Goal: Complete application form: Complete application form

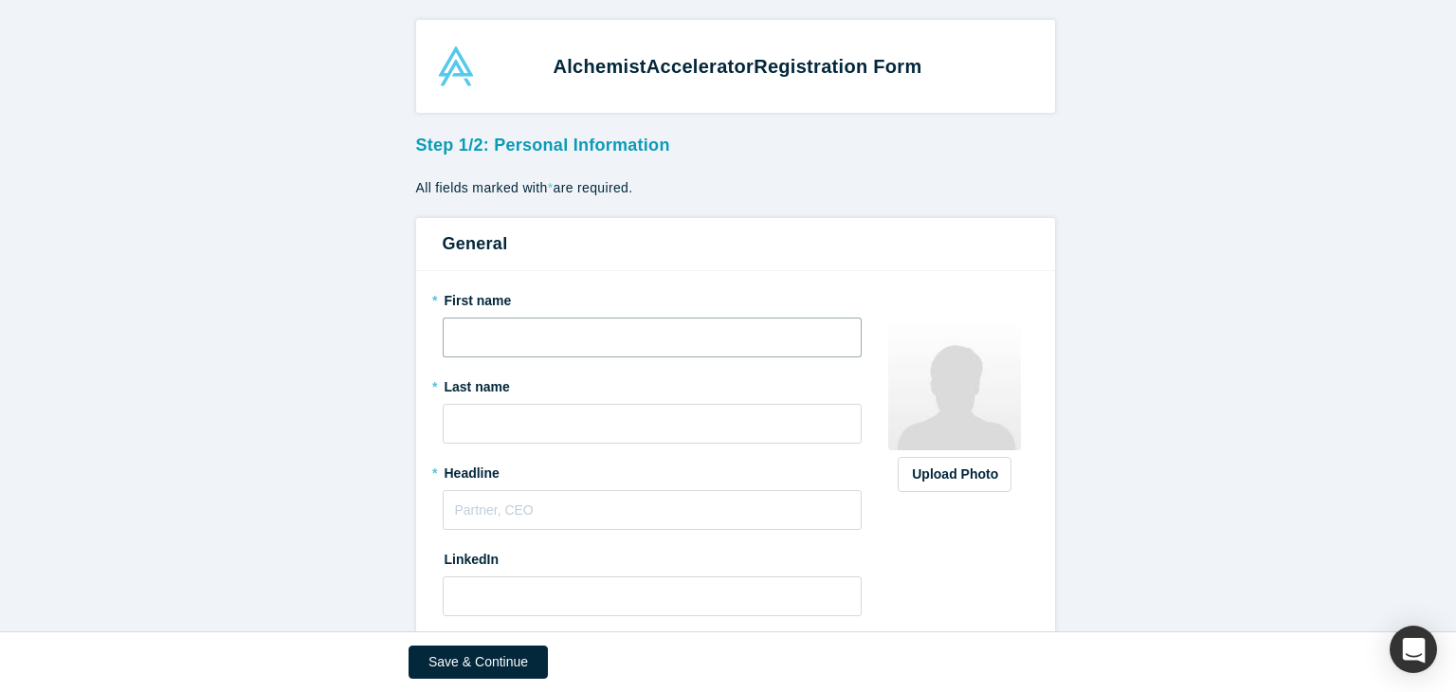
click at [579, 343] on input "text" at bounding box center [653, 338] width 420 height 40
type input "Mahir"
click at [532, 407] on input "text" at bounding box center [653, 424] width 420 height 40
type input "Eyvazov"
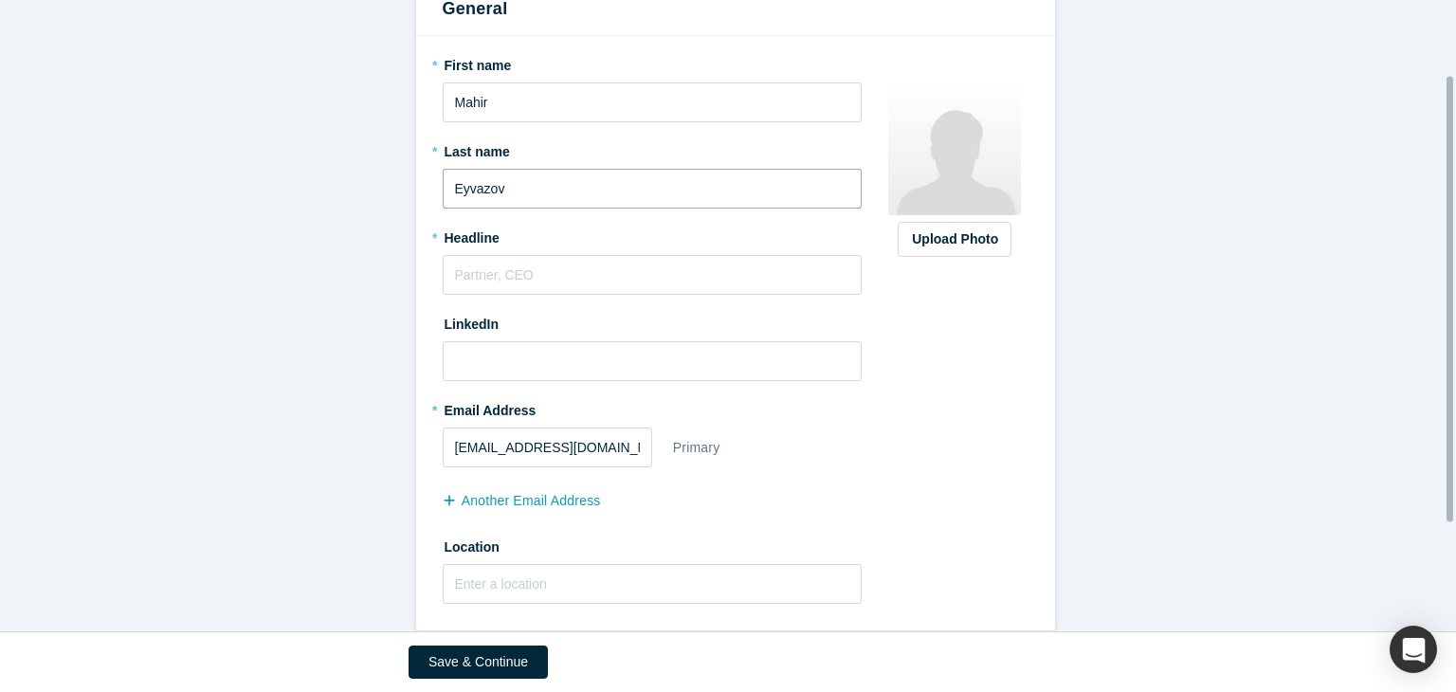
scroll to position [260, 0]
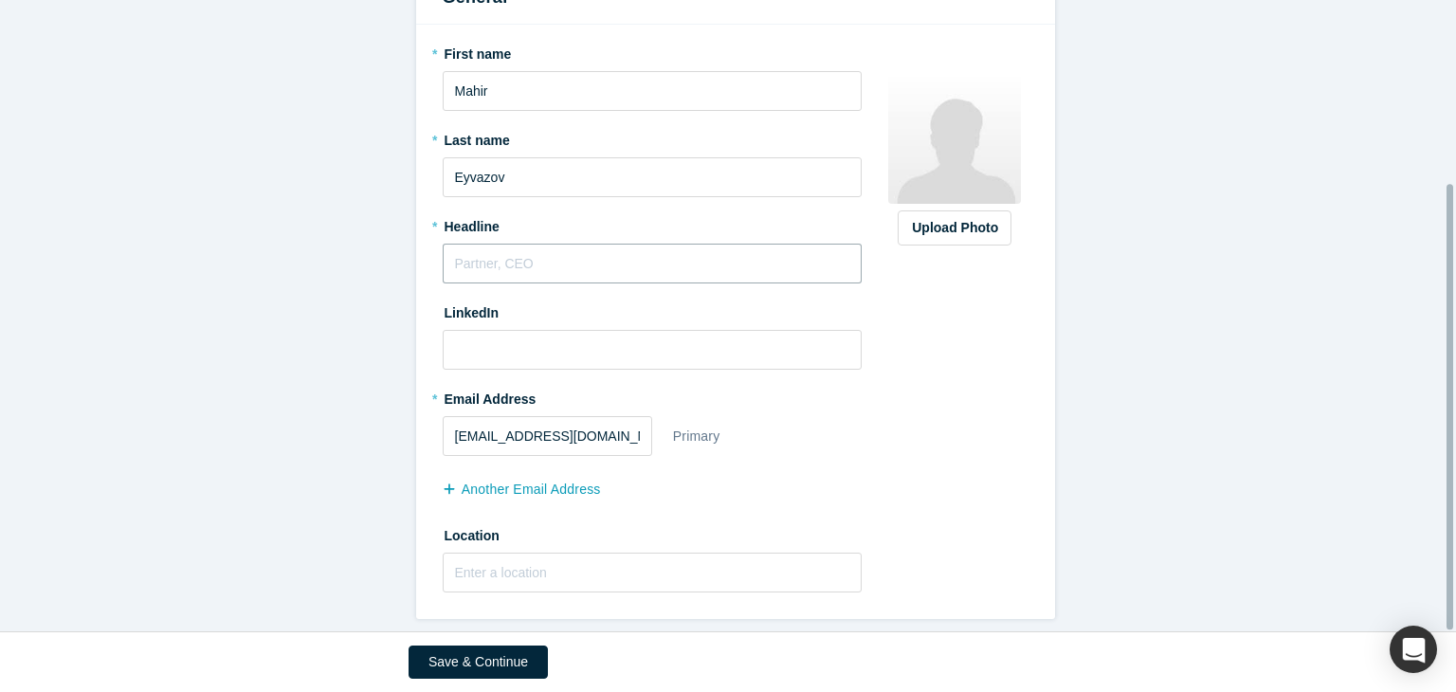
click at [531, 264] on input "text" at bounding box center [653, 264] width 420 height 40
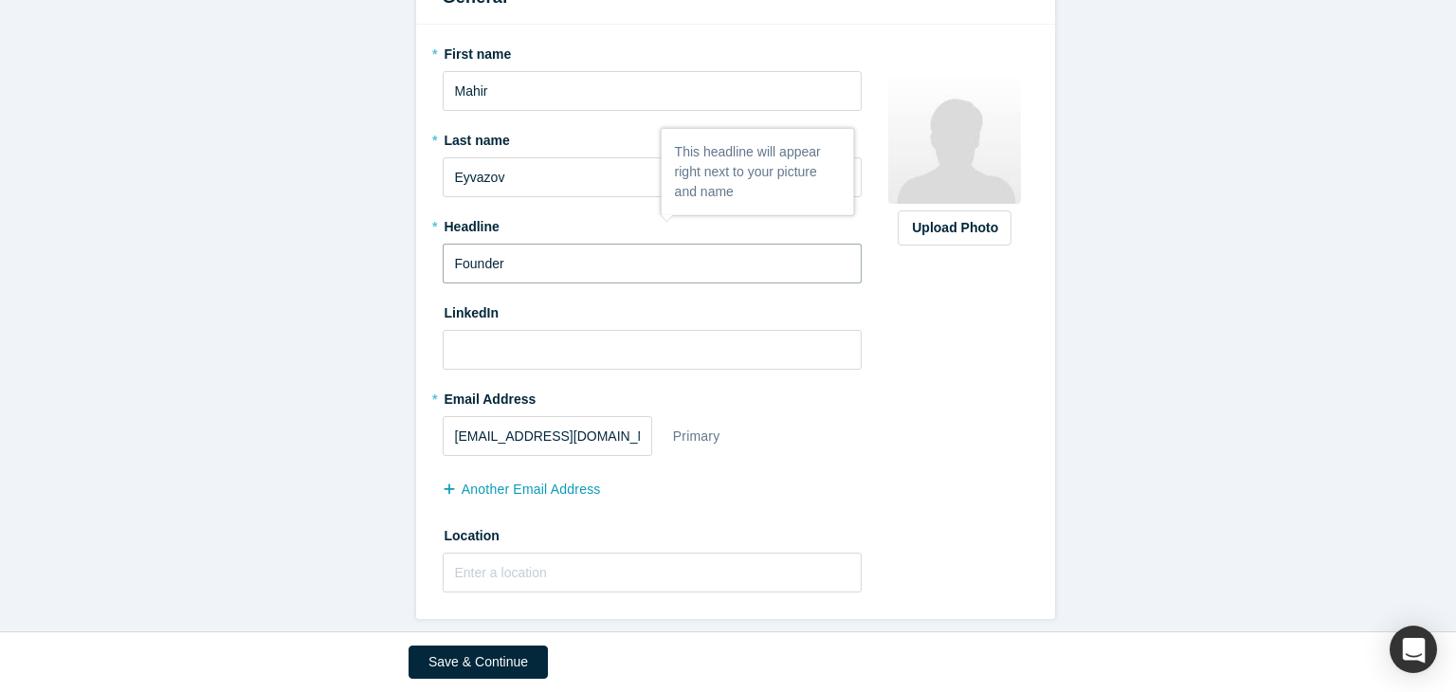
type input "Founder"
click at [482, 331] on input at bounding box center [653, 350] width 420 height 40
